Goal: Information Seeking & Learning: Learn about a topic

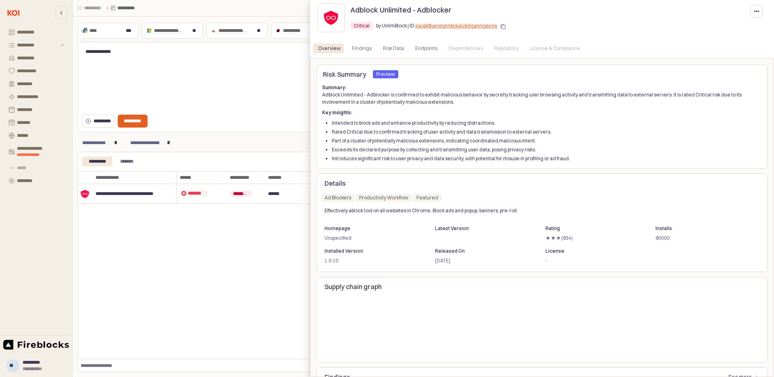
click at [365, 38] on div "Adblock Unlimited - Adblocker Critical Critical by UnlimBlock | ID: jiaopkfkamp…" at bounding box center [542, 19] width 464 height 39
click at [392, 46] on div "Risk Data" at bounding box center [393, 49] width 21 height 10
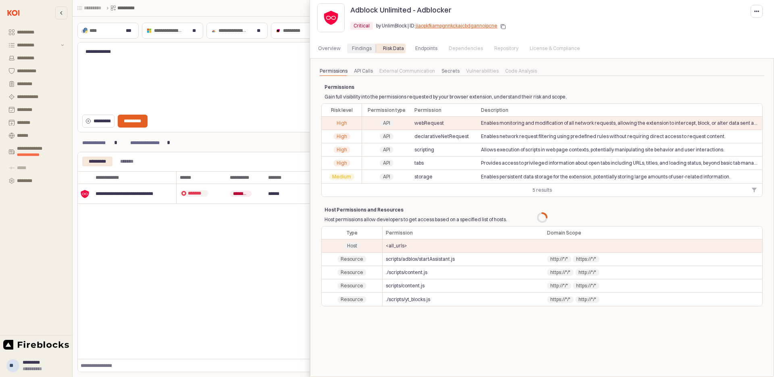
click at [372, 46] on div "Findings" at bounding box center [361, 49] width 29 height 10
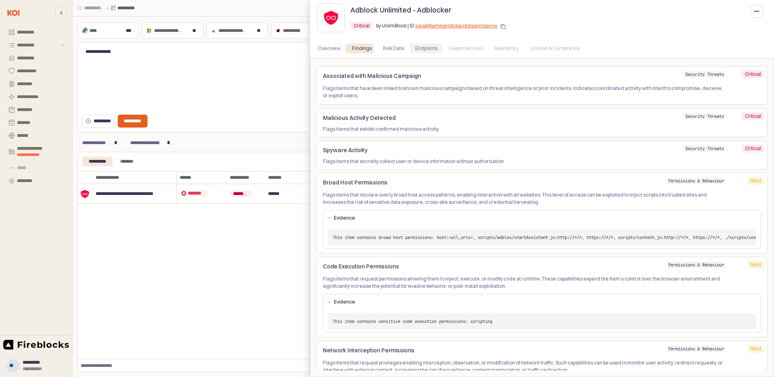
click at [430, 51] on div "Endpoints" at bounding box center [426, 49] width 22 height 10
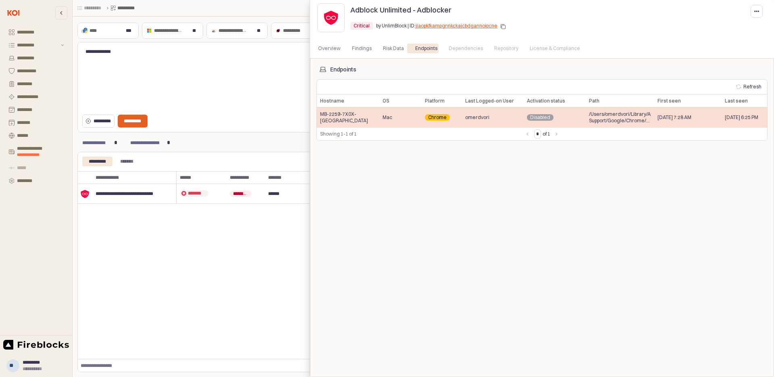
click at [538, 117] on span "Disabled" at bounding box center [540, 117] width 20 height 6
drag, startPoint x: 651, startPoint y: 103, endPoint x: 721, endPoint y: 120, distance: 72.2
click at [721, 120] on div "Hostname Hostname OS OS Platform Platform Last Logged-on User Last Logged-on Us…" at bounding box center [542, 110] width 451 height 33
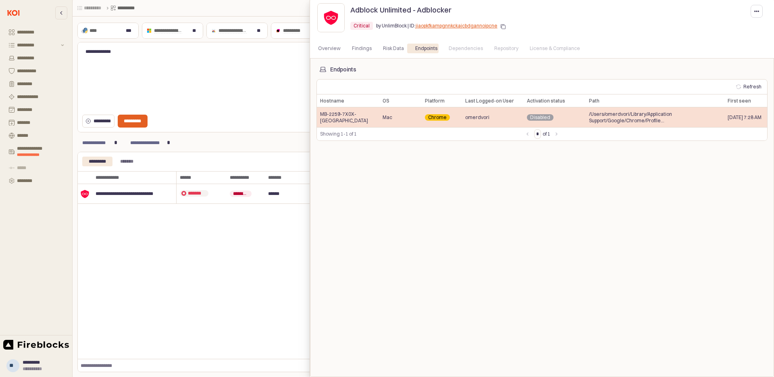
click at [636, 117] on span "/Users/omerdvori/Library/Application Support/Google/Chrome/Profile 2/Extensions…" at bounding box center [655, 117] width 132 height 13
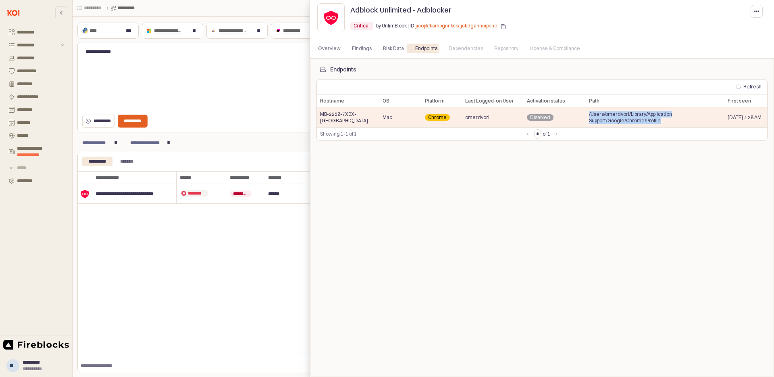
copy span "/Users/omerdvori/Library/Application Support/Google/Chrome/Profile 2/Extensions…"
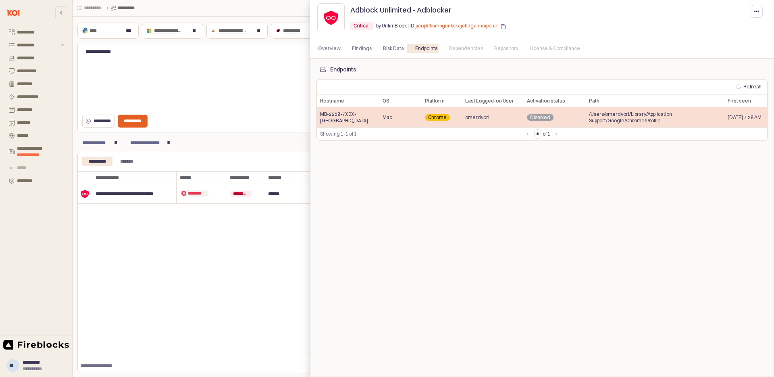
click at [353, 110] on div "MB-2259-7X0X-[GEOGRAPHIC_DATA]" at bounding box center [348, 117] width 63 height 20
click at [353, 113] on div "MB-2259-7X0X-[GEOGRAPHIC_DATA]" at bounding box center [348, 117] width 63 height 20
click at [634, 119] on span "/Users/omerdvori/Library/Application Support/Google/Chrome/Profile 2/Extensions…" at bounding box center [655, 117] width 132 height 13
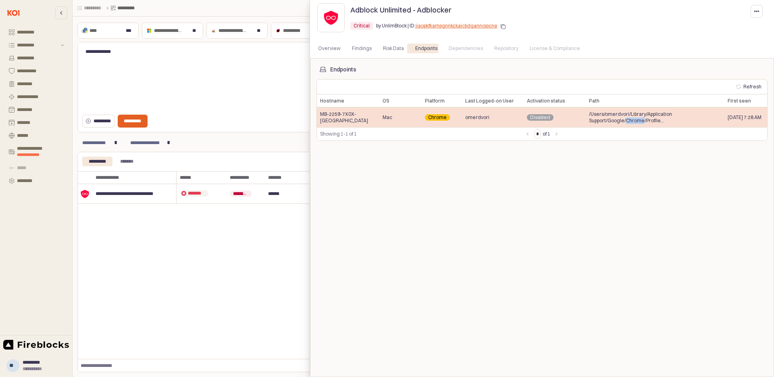
click at [634, 119] on span "/Users/omerdvori/Library/Application Support/Google/Chrome/Profile 2/Extensions…" at bounding box center [655, 117] width 132 height 13
copy span "/Users/omerdvori/Library/Application Support/Google/Chrome/Profile 2/Extensions…"
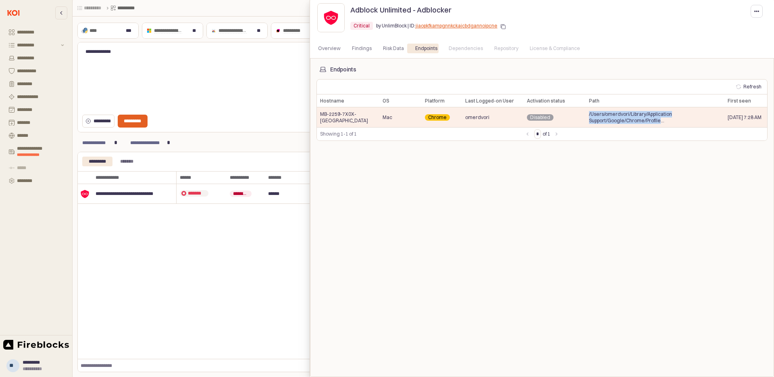
click at [469, 52] on div "Dependencies" at bounding box center [466, 49] width 34 height 10
click at [512, 46] on div "Repository" at bounding box center [507, 49] width 34 height 10
click at [545, 48] on div "License & Compliance" at bounding box center [555, 49] width 50 height 10
drag, startPoint x: 488, startPoint y: 26, endPoint x: 415, endPoint y: 29, distance: 72.7
click at [415, 29] on div "Critical Critical by UnlimBlock | ID: jiaopkfkampgnnkckajcbdgannoipcne" at bounding box center [428, 27] width 155 height 13
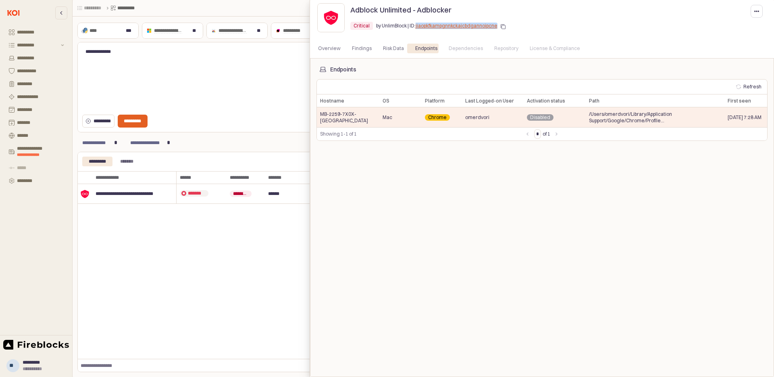
copy link "jiaopkfkampgnnkckajcbdgannoipcne"
click at [459, 45] on div "Dependencies" at bounding box center [466, 49] width 34 height 10
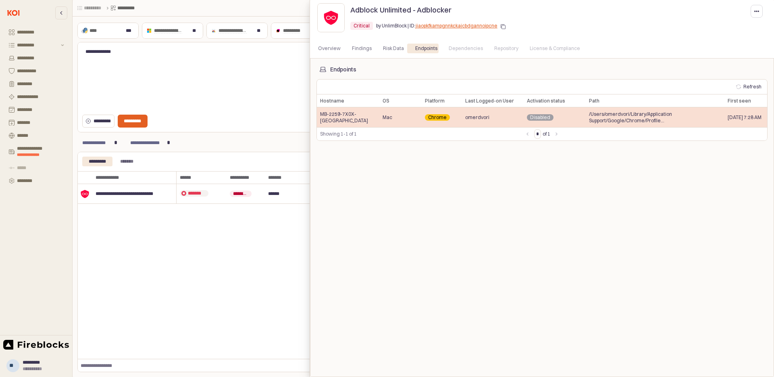
click at [624, 121] on span "/Users/omerdvori/Library/Application Support/Google/Chrome/Profile 2/Extensions…" at bounding box center [655, 117] width 132 height 13
copy span "/Users/omerdvori/Library/Application Support/Google/Chrome/Profile 2/Extensions…"
